Goal: Task Accomplishment & Management: Manage account settings

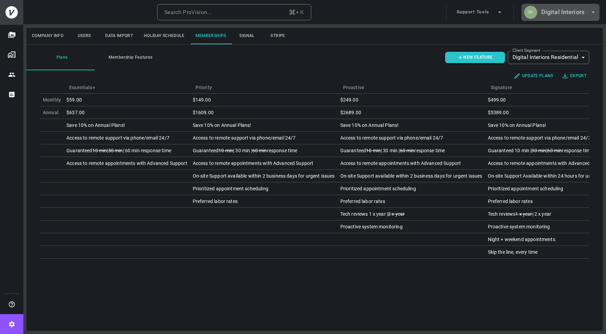
click at [551, 10] on h6 "Digital Interiors" at bounding box center [563, 12] width 43 height 10
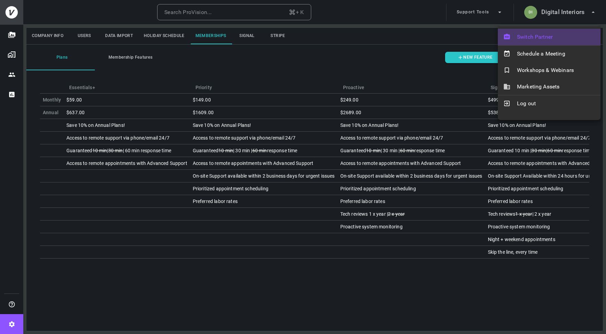
click at [541, 37] on span "Switch Partner" at bounding box center [556, 37] width 78 height 8
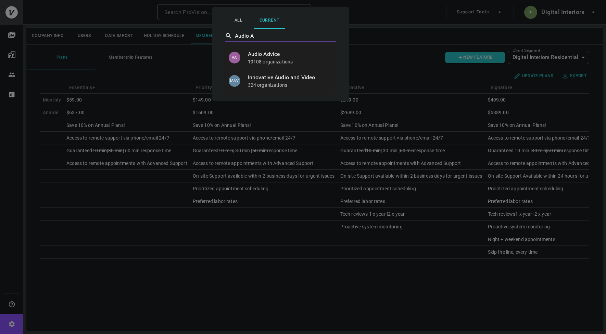
type input "Audio Ad"
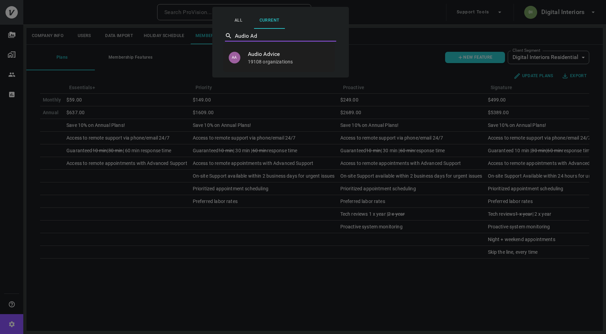
click at [286, 58] on span "Audio Advice" at bounding box center [289, 54] width 82 height 8
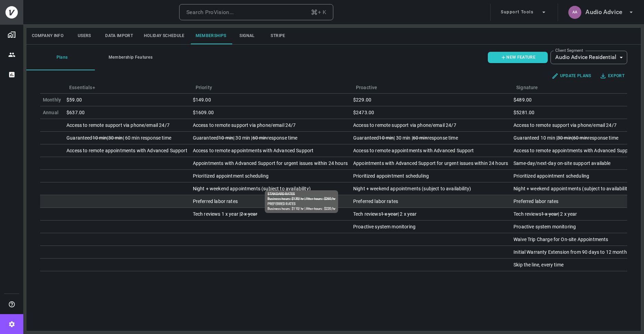
scroll to position [0, 11]
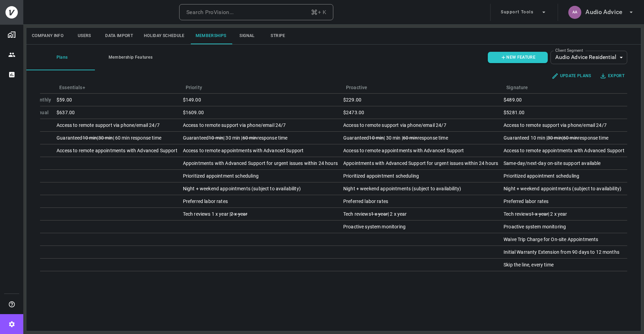
click at [603, 59] on body "Search ProVision... + K Support Tools AA Audio Advice Company Info Users Data I…" at bounding box center [322, 167] width 644 height 334
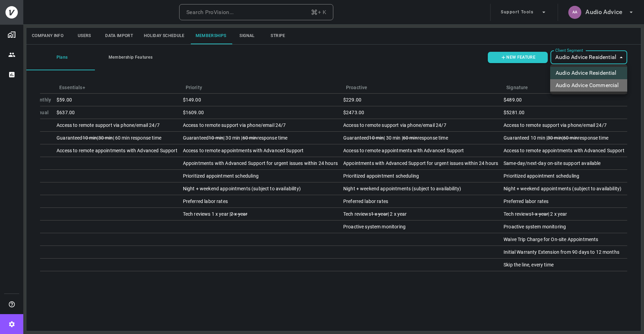
click at [588, 84] on li "Audio Advice Commercial" at bounding box center [588, 85] width 77 height 12
type input "ovbid-eb64cf9b-abbc-4dcd-81db-f3e2d3e04b2d"
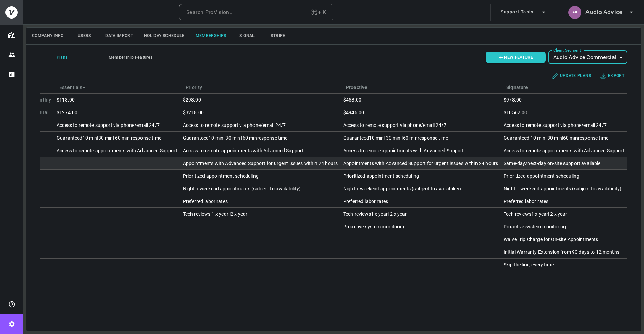
scroll to position [0, 7]
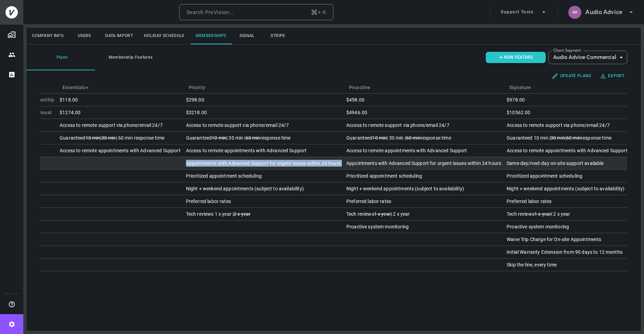
drag, startPoint x: 185, startPoint y: 163, endPoint x: 344, endPoint y: 162, distance: 159.6
click at [344, 162] on tr "Appointments with Advanced Support for urgent issues within 24 hours Appointmen…" at bounding box center [331, 163] width 597 height 13
copy div "Appointments with Advanced Support for urgent issues within 24 hours"
click at [240, 164] on div "Appointments with Advanced Support for urgent issues within 24 hours" at bounding box center [263, 163] width 155 height 7
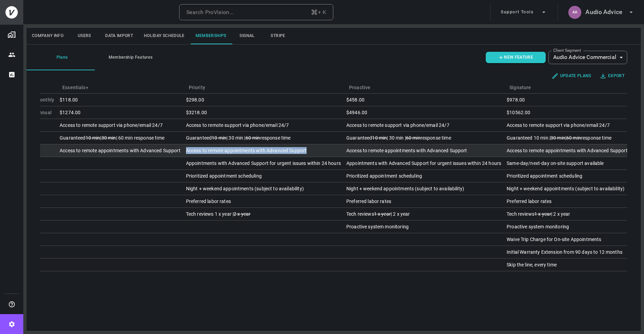
drag, startPoint x: 186, startPoint y: 148, endPoint x: 309, endPoint y: 152, distance: 123.4
click at [309, 152] on td "Access to remote appointments with Advanced Support" at bounding box center [263, 150] width 160 height 13
copy div "Access to remote appointments with Advanced Support"
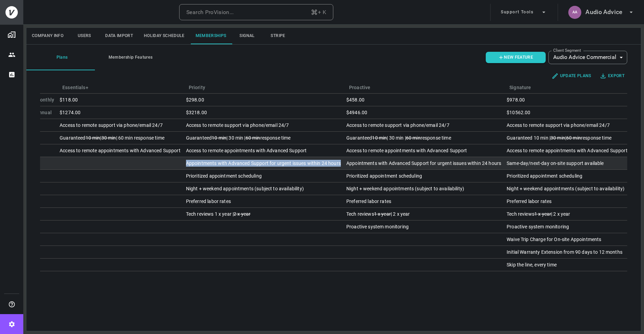
drag, startPoint x: 186, startPoint y: 163, endPoint x: 342, endPoint y: 165, distance: 155.2
click at [342, 165] on td "Appointments with Advanced Support for urgent issues within 24 hours" at bounding box center [263, 163] width 160 height 13
copy div "Appointments with Advanced Support for urgent issues within 24 hours"
